Goal: Task Accomplishment & Management: Use online tool/utility

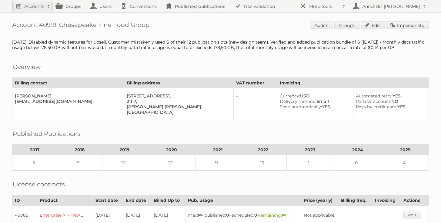
click at [29, 6] on h2 "Accounts" at bounding box center [34, 6] width 20 height 6
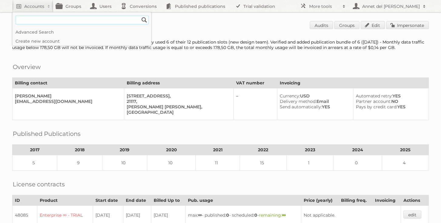
paste input"] "[EMAIL_ADDRESS][DOMAIN_NAME]"
type input"] "[EMAIL_ADDRESS][DOMAIN_NAME]"
click at [140, 15] on input "Search" at bounding box center [144, 19] width 9 height 9
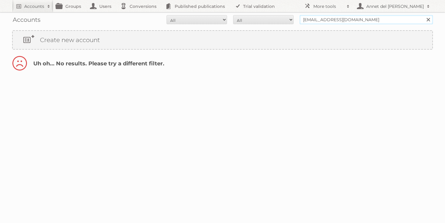
click at [310, 19] on input "dcarroll@gfore.com" at bounding box center [366, 19] width 133 height 9
type input "Peter Millar"
click at [424, 15] on input "Search" at bounding box center [428, 19] width 9 height 9
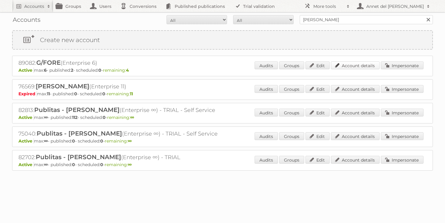
click at [343, 65] on link "Account details" at bounding box center [355, 65] width 49 height 8
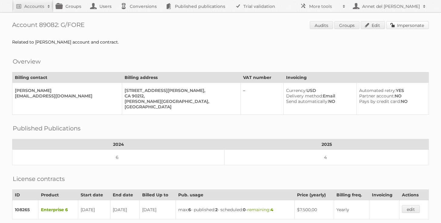
click at [400, 26] on link "Impersonate" at bounding box center [407, 25] width 43 height 8
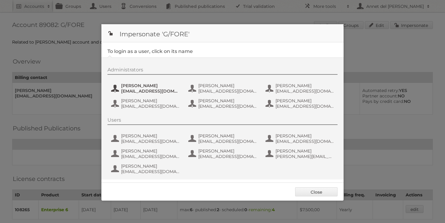
click at [157, 84] on span "Alec Pelerin" at bounding box center [150, 85] width 59 height 5
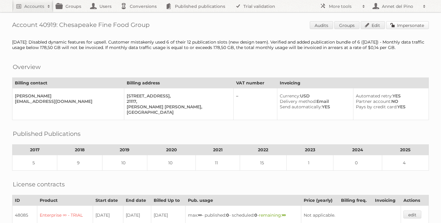
click at [397, 28] on link "Impersonate" at bounding box center [407, 25] width 43 height 8
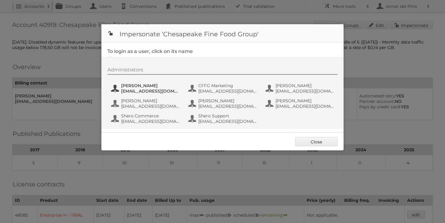
click at [157, 90] on span "bpadilla@mackenzieltd.com" at bounding box center [150, 90] width 59 height 5
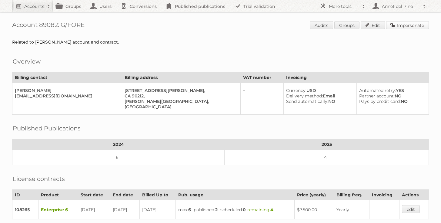
click at [414, 23] on link "Impersonate" at bounding box center [407, 25] width 43 height 8
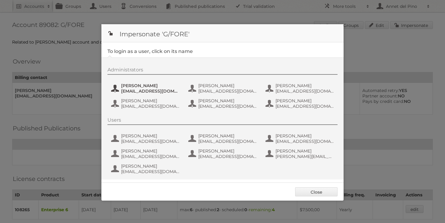
click at [156, 91] on span "apelerin@petermillar.com" at bounding box center [150, 90] width 59 height 5
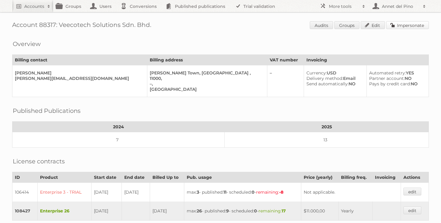
click at [415, 27] on link "Impersonate" at bounding box center [407, 25] width 43 height 8
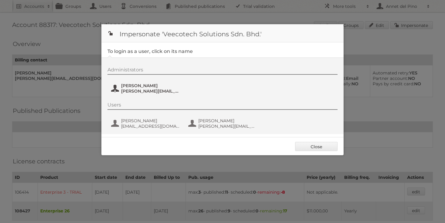
click at [138, 92] on span "[PERSON_NAME][EMAIL_ADDRESS][DOMAIN_NAME]" at bounding box center [150, 90] width 59 height 5
